Goal: Find specific page/section: Find specific page/section

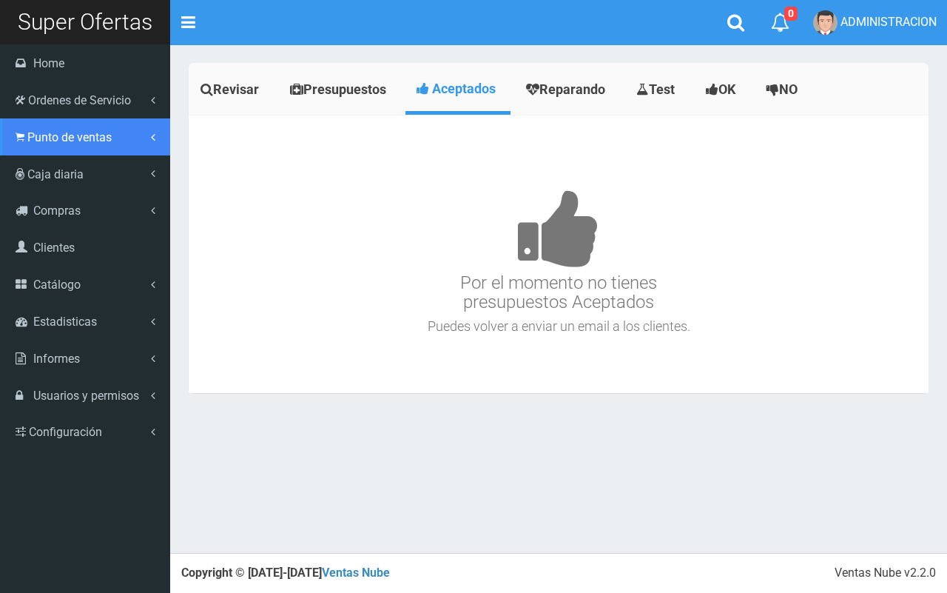
click at [44, 133] on span "Punto de ventas" at bounding box center [69, 137] width 84 height 14
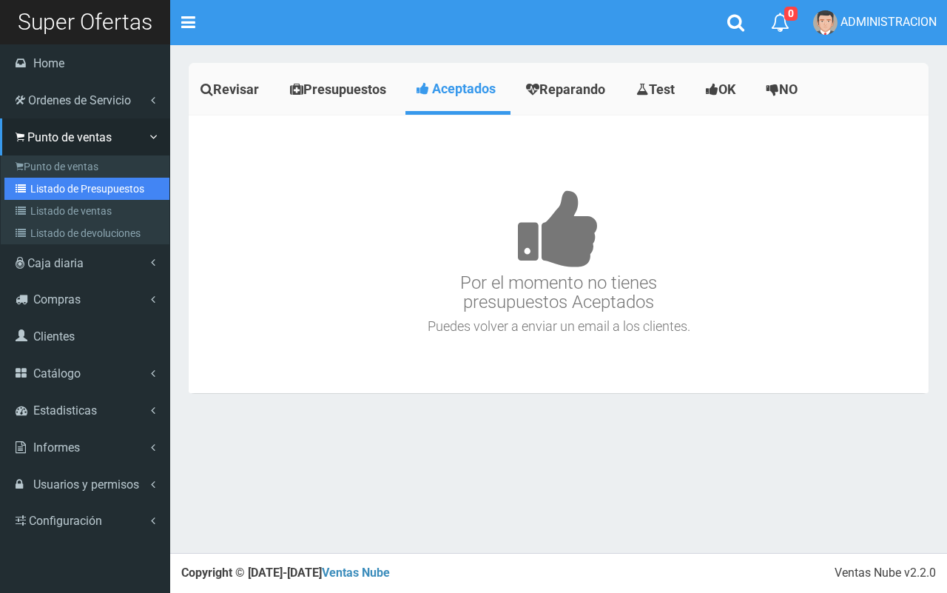
click at [65, 178] on link "Listado de Presupuestos" at bounding box center [86, 189] width 165 height 22
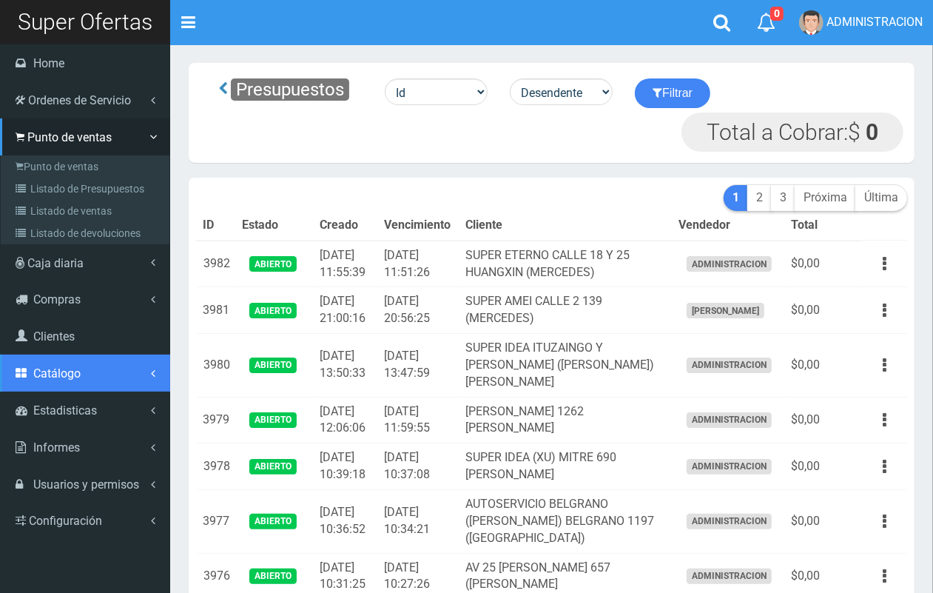
click at [76, 377] on span "Catálogo" at bounding box center [56, 373] width 47 height 14
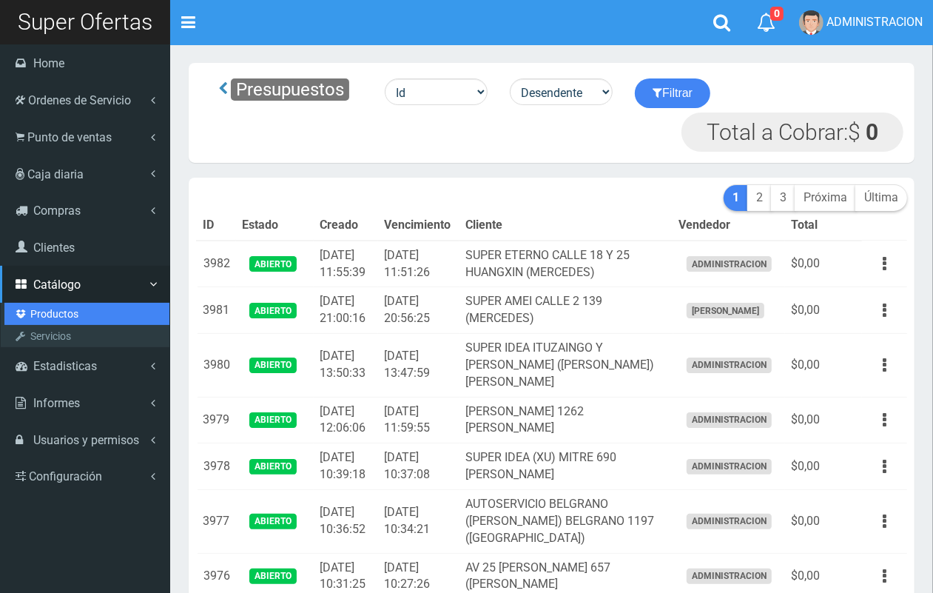
click at [64, 317] on link "Productos" at bounding box center [86, 314] width 165 height 22
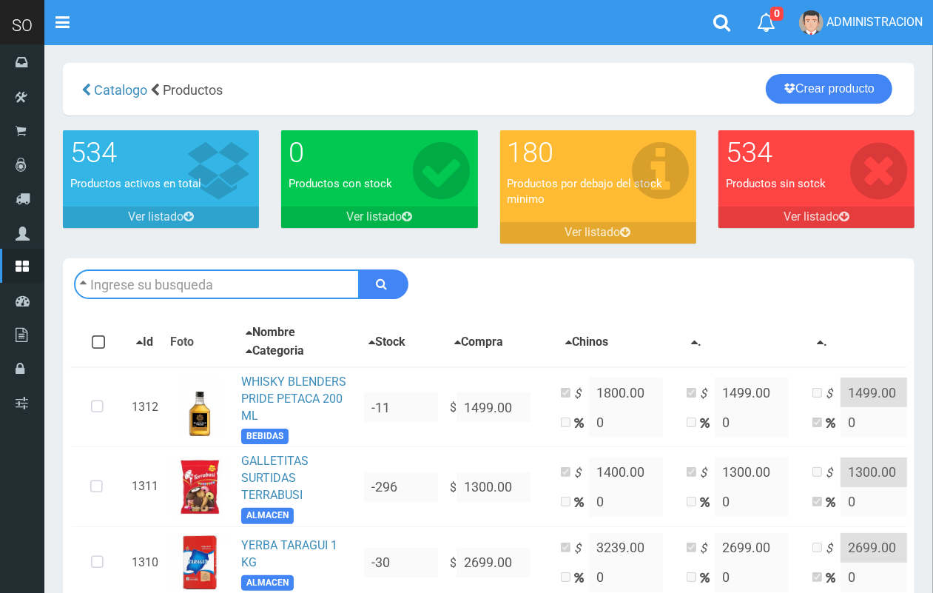
click at [215, 287] on input "text" at bounding box center [217, 284] width 286 height 30
type input "cif"
click at [359, 269] on button "submit" at bounding box center [384, 284] width 50 height 30
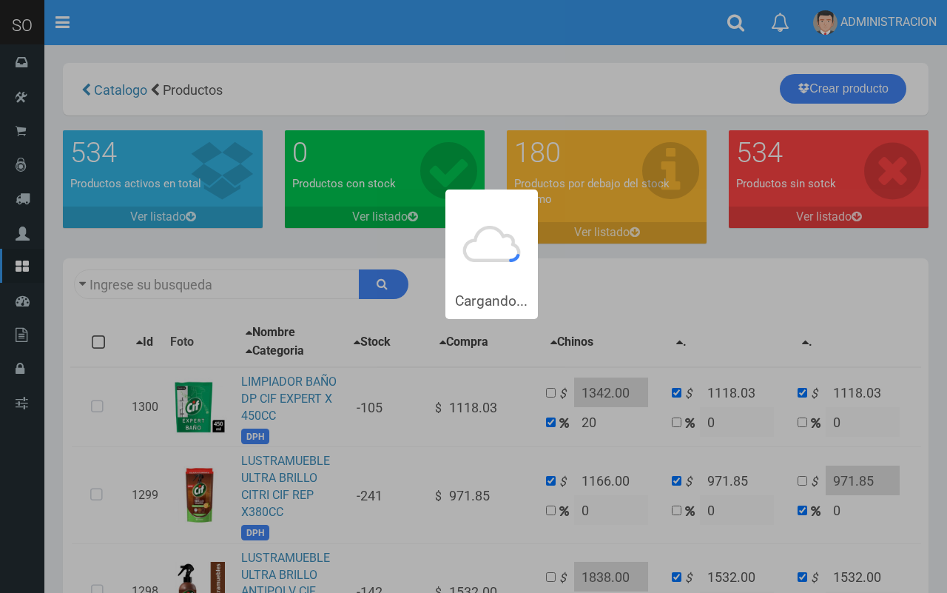
type input "cif"
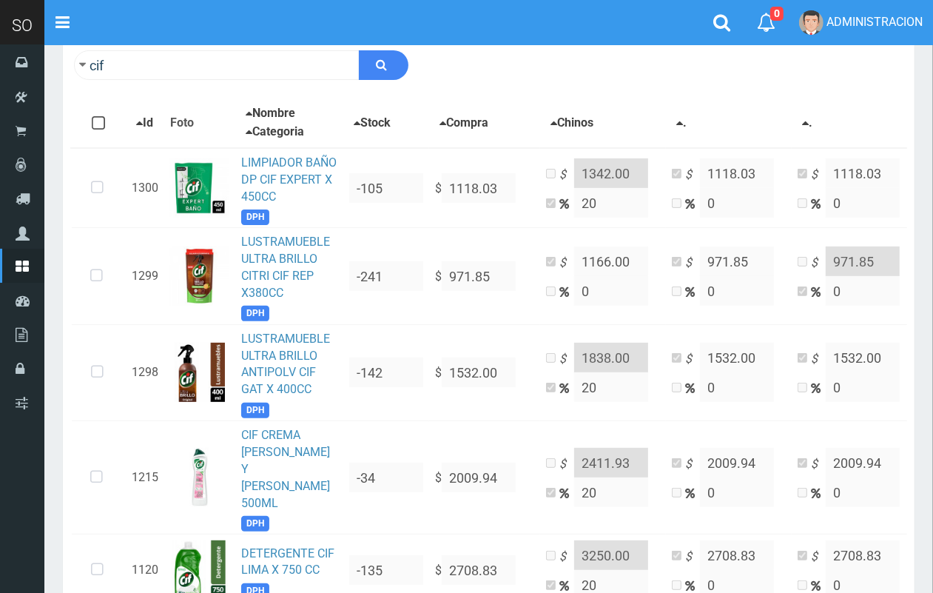
scroll to position [231, 0]
